Goal: Transaction & Acquisition: Download file/media

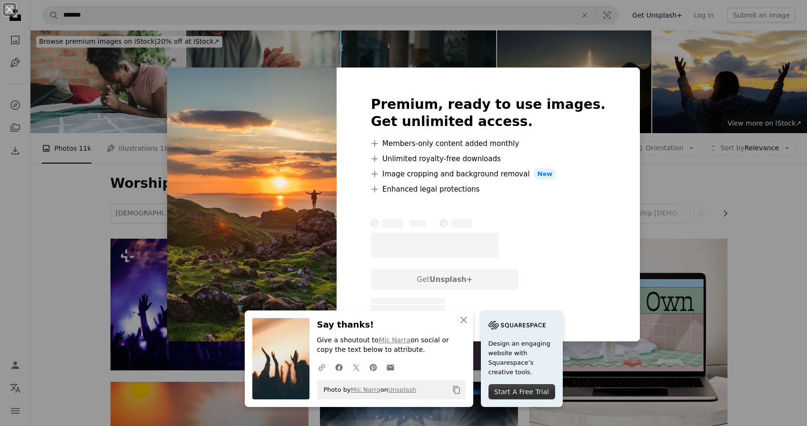
scroll to position [373, 0]
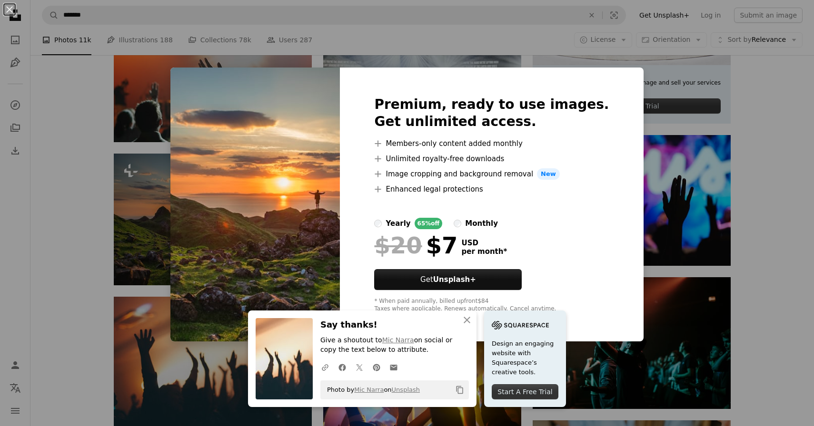
click at [482, 19] on div "An X shape Premium, ready to use images. Get unlimited access. A plus sign Memb…" at bounding box center [407, 213] width 814 height 426
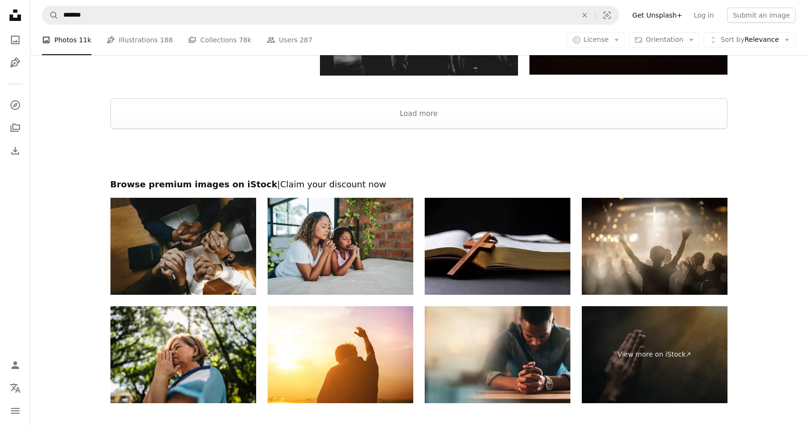
scroll to position [1282, 0]
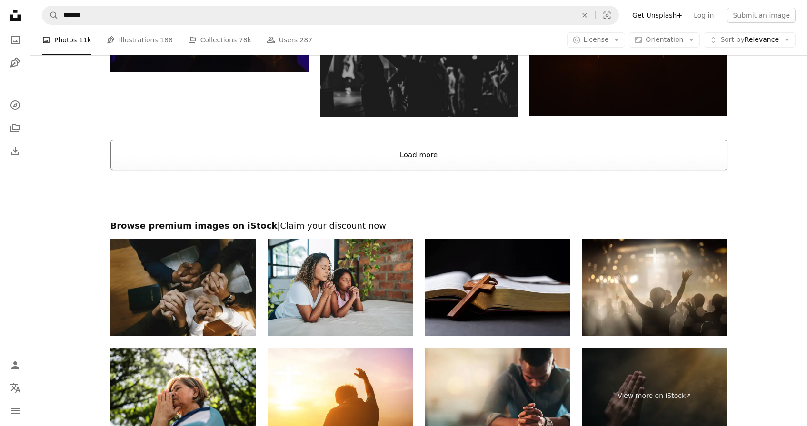
click at [360, 161] on button "Load more" at bounding box center [418, 155] width 617 height 30
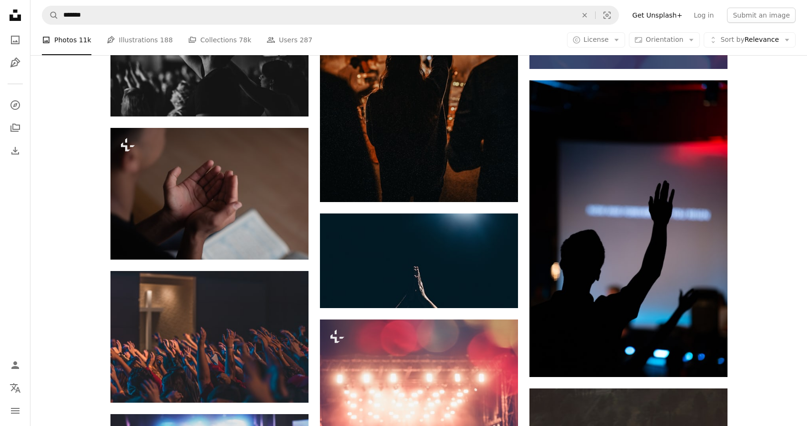
scroll to position [2299, 0]
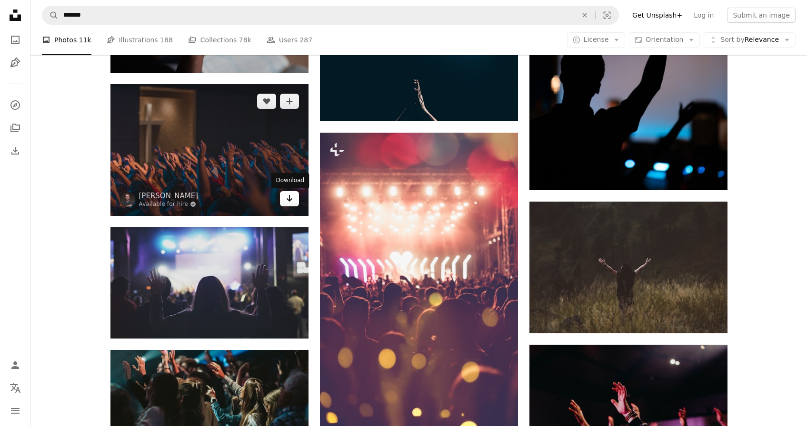
click at [294, 203] on link "Arrow pointing down" at bounding box center [289, 198] width 19 height 15
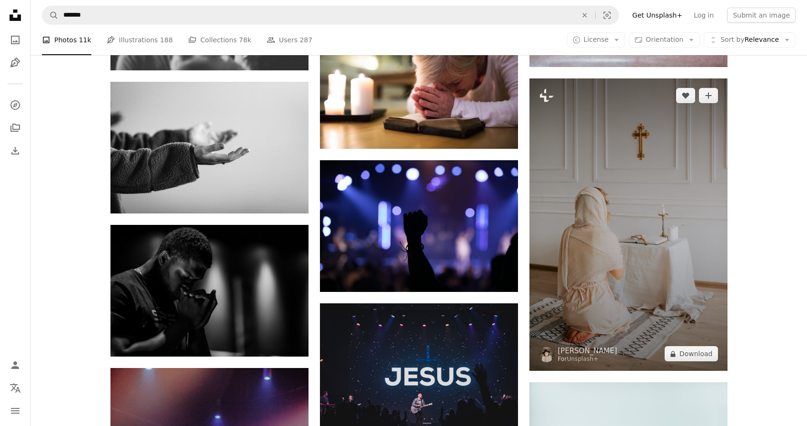
scroll to position [3400, 0]
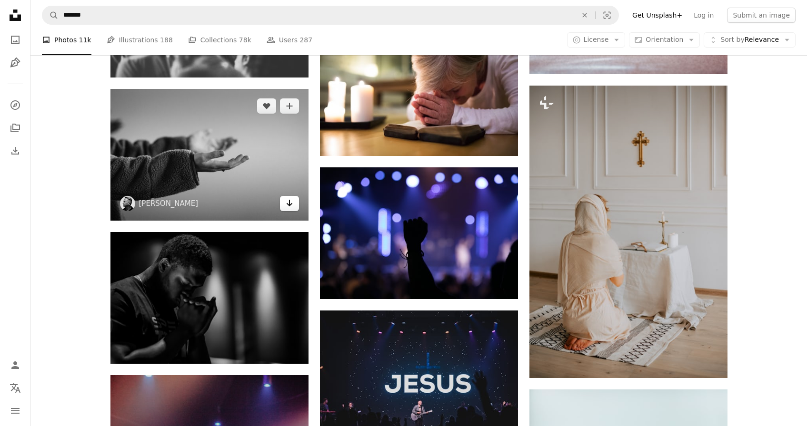
click at [289, 210] on link "Arrow pointing down" at bounding box center [289, 203] width 19 height 15
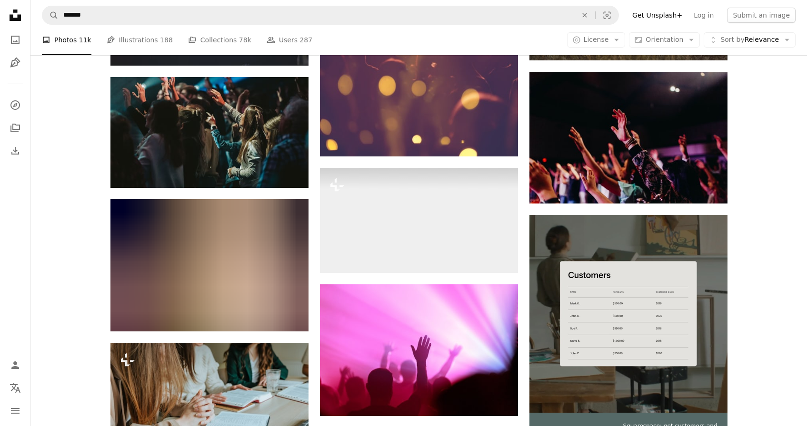
scroll to position [1918, 0]
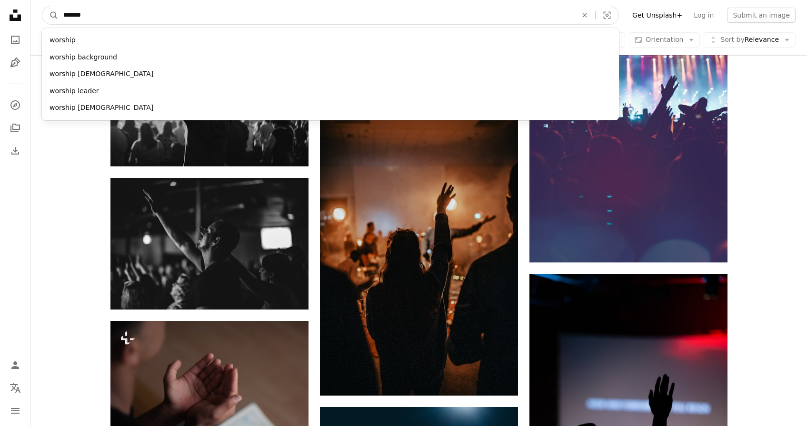
drag, startPoint x: 107, startPoint y: 18, endPoint x: 2, endPoint y: 6, distance: 105.4
type input "*******"
click button "A magnifying glass" at bounding box center [50, 15] width 16 height 18
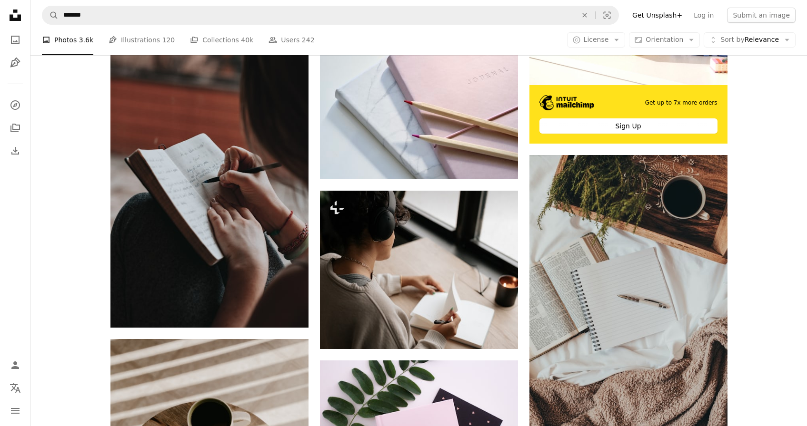
scroll to position [542, 0]
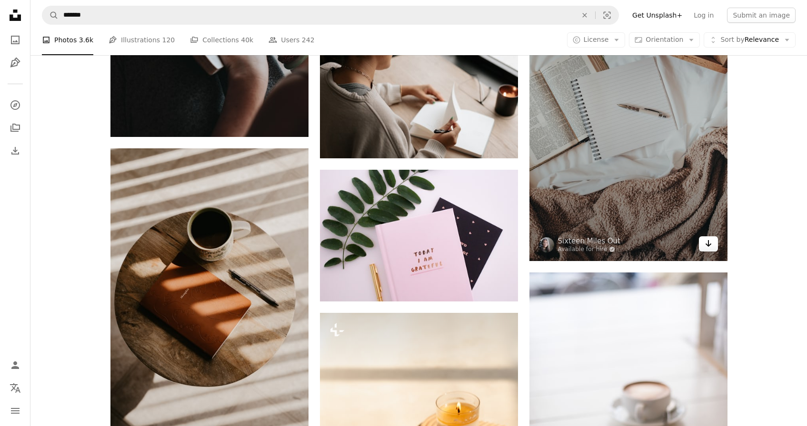
click at [711, 243] on icon "Arrow pointing down" at bounding box center [708, 243] width 8 height 11
